Goal: Task Accomplishment & Management: Use online tool/utility

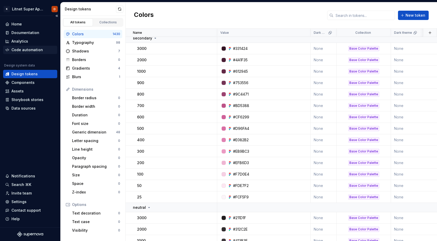
click at [29, 51] on div "Code automation" at bounding box center [26, 49] width 31 height 5
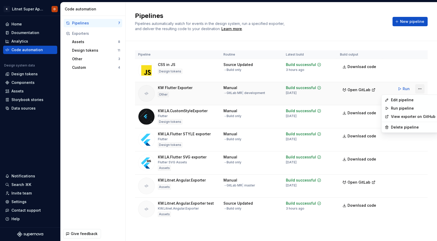
click at [419, 89] on html "K Litnet Super App 2.0. D Home Documentation Analytics Code automation Design s…" at bounding box center [218, 120] width 437 height 241
click at [407, 101] on div "Edit pipeline" at bounding box center [413, 100] width 44 height 5
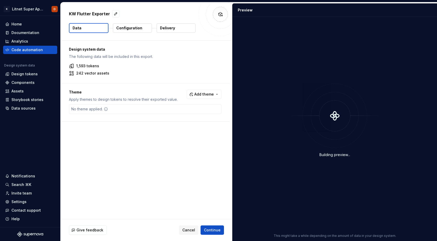
click at [135, 29] on p "Configuration" at bounding box center [129, 27] width 26 height 5
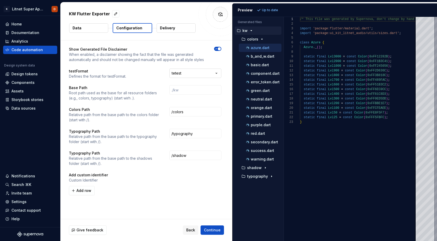
click at [205, 74] on html "K Litnet Super App 2.0. D Home Documentation Analytics Code automation Design s…" at bounding box center [218, 120] width 437 height 241
